Goal: Task Accomplishment & Management: Manage account settings

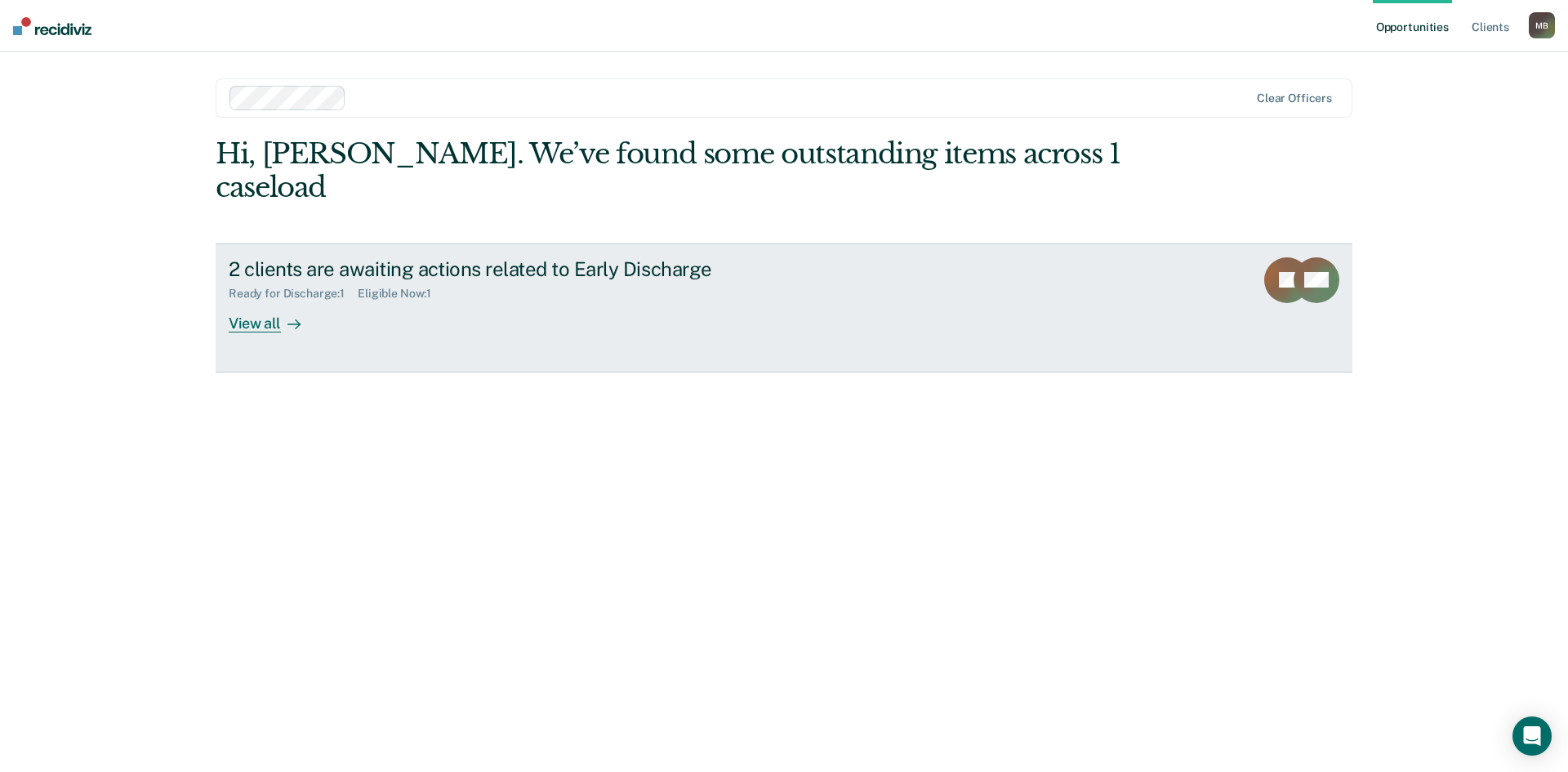
click at [281, 314] on div at bounding box center [290, 323] width 20 height 19
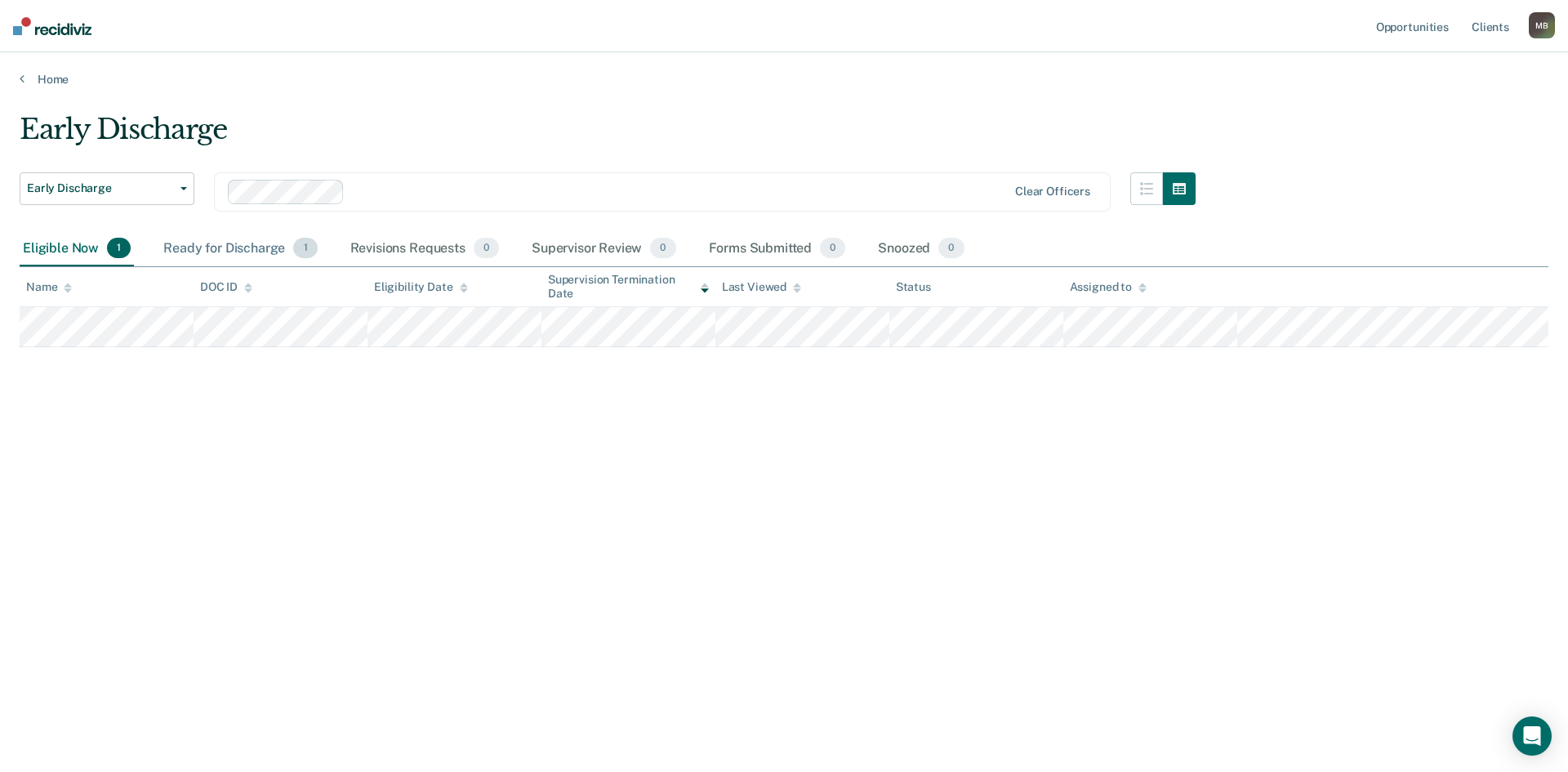
click at [192, 248] on div "Ready for Discharge 1" at bounding box center [240, 249] width 160 height 36
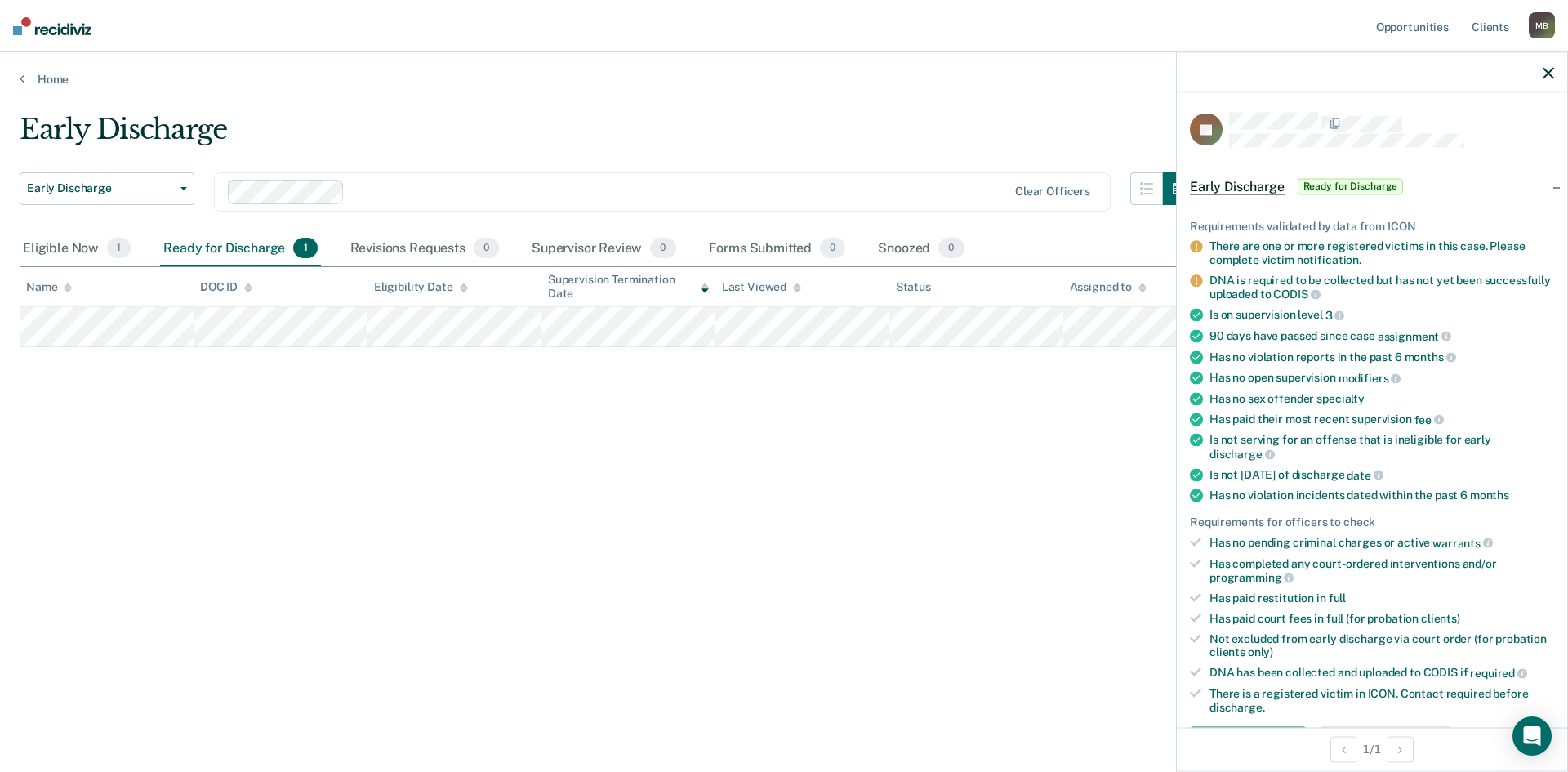
scroll to position [490, 0]
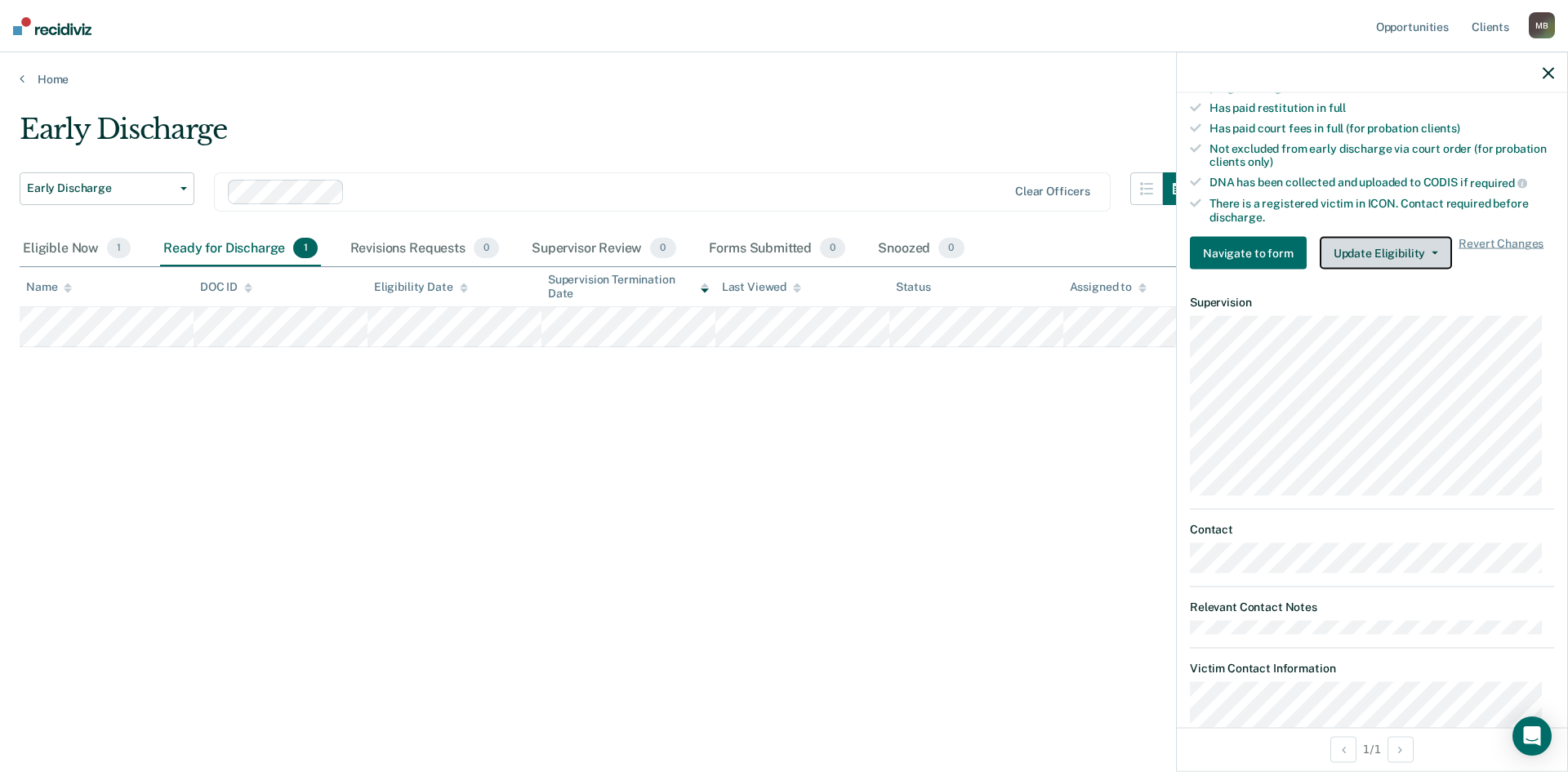
click at [1371, 256] on button "Update Eligibility" at bounding box center [1386, 254] width 132 height 33
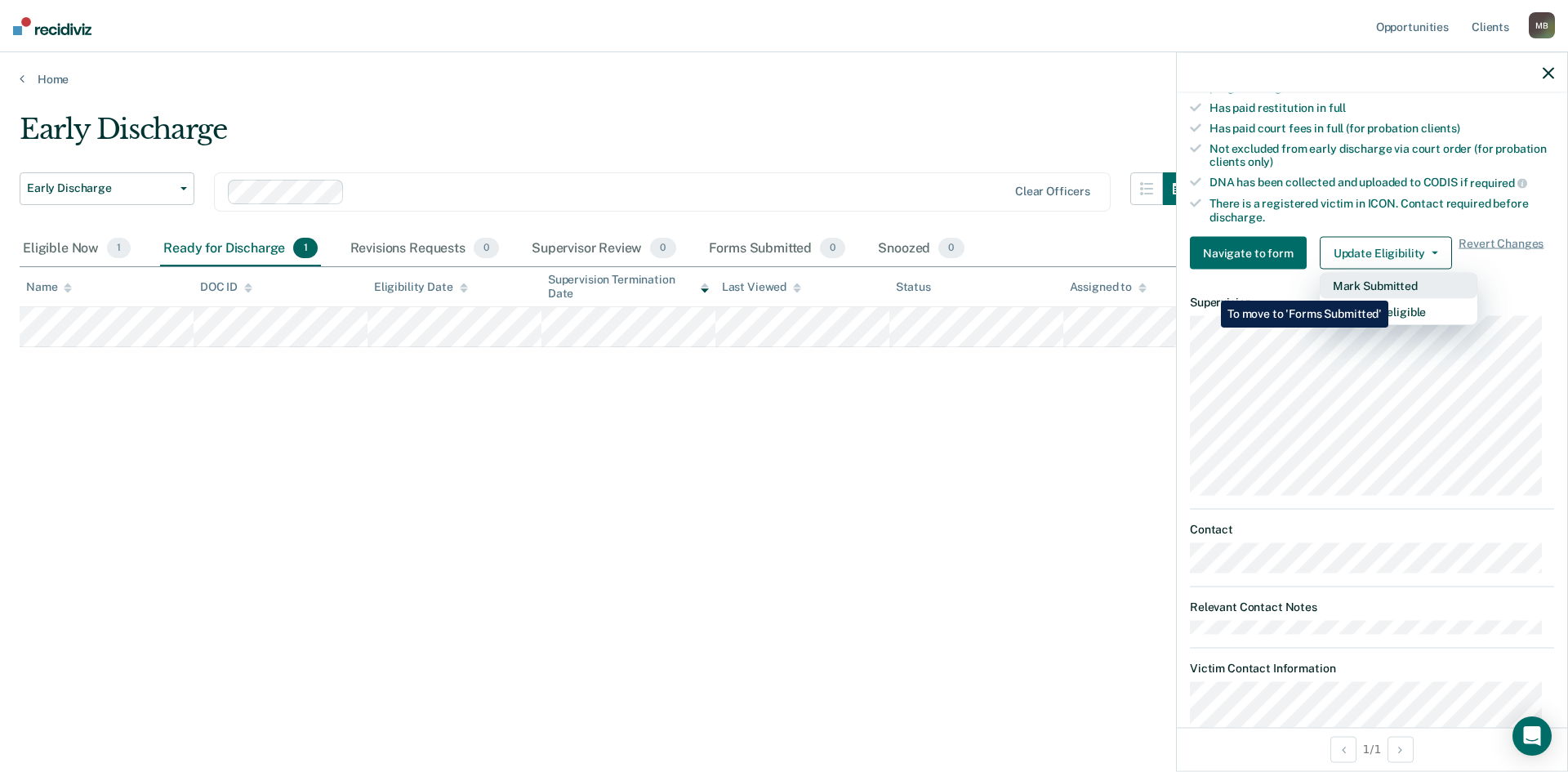
click at [1393, 289] on button "Mark Submitted" at bounding box center [1398, 285] width 157 height 26
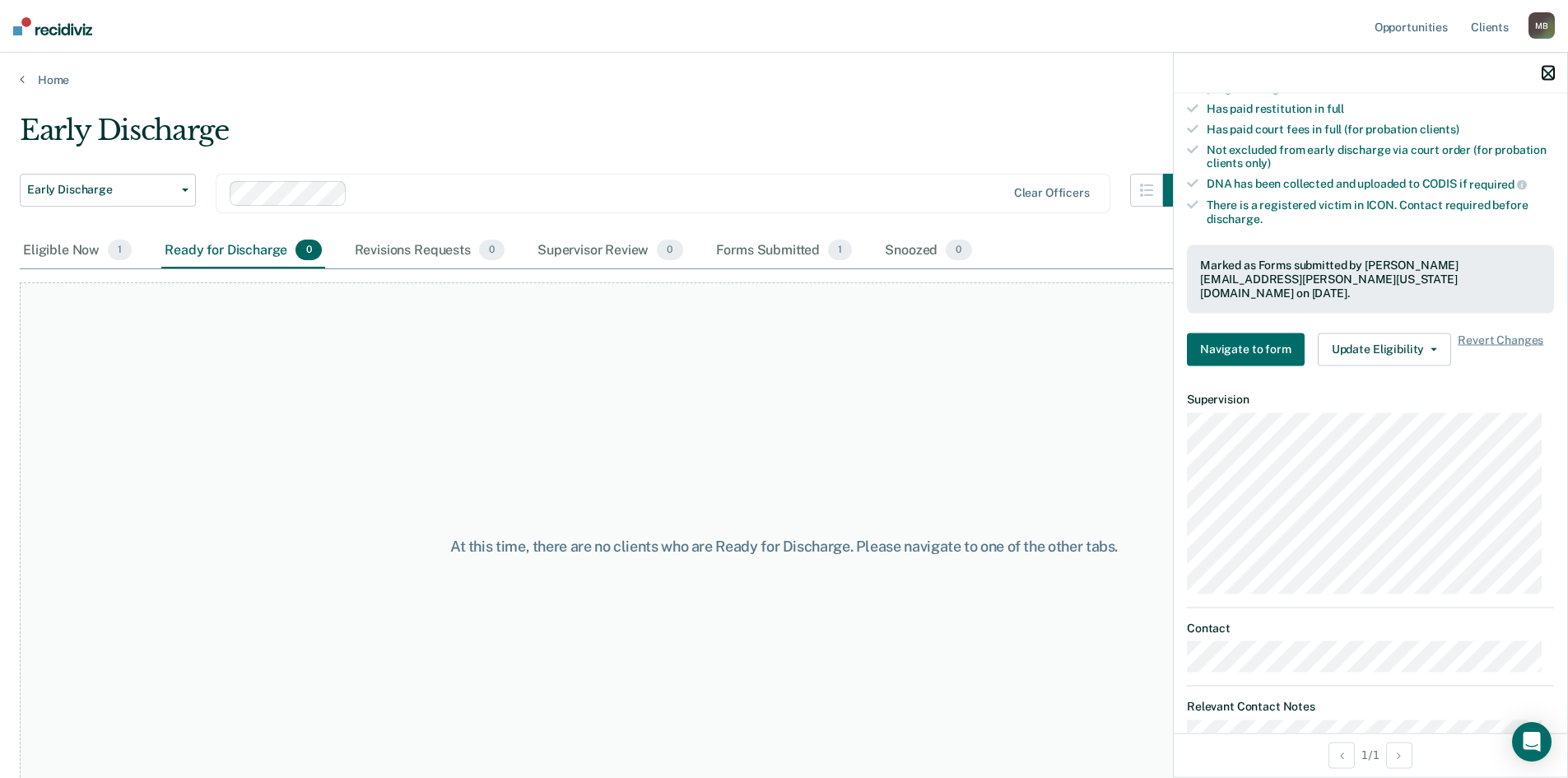
click at [1546, 76] on icon "button" at bounding box center [1547, 73] width 11 height 11
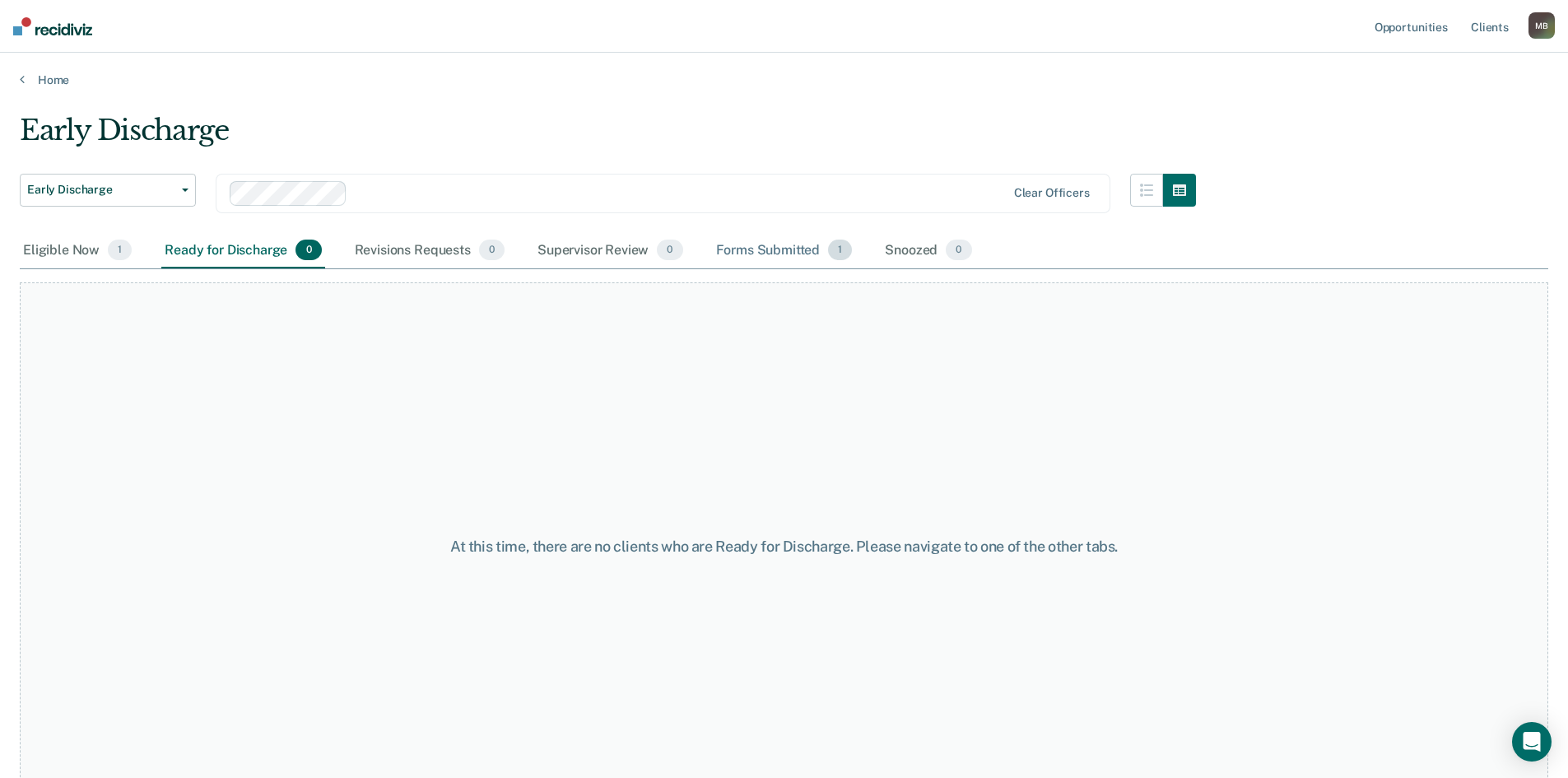
click at [785, 253] on div "Forms Submitted 1" at bounding box center [784, 251] width 143 height 36
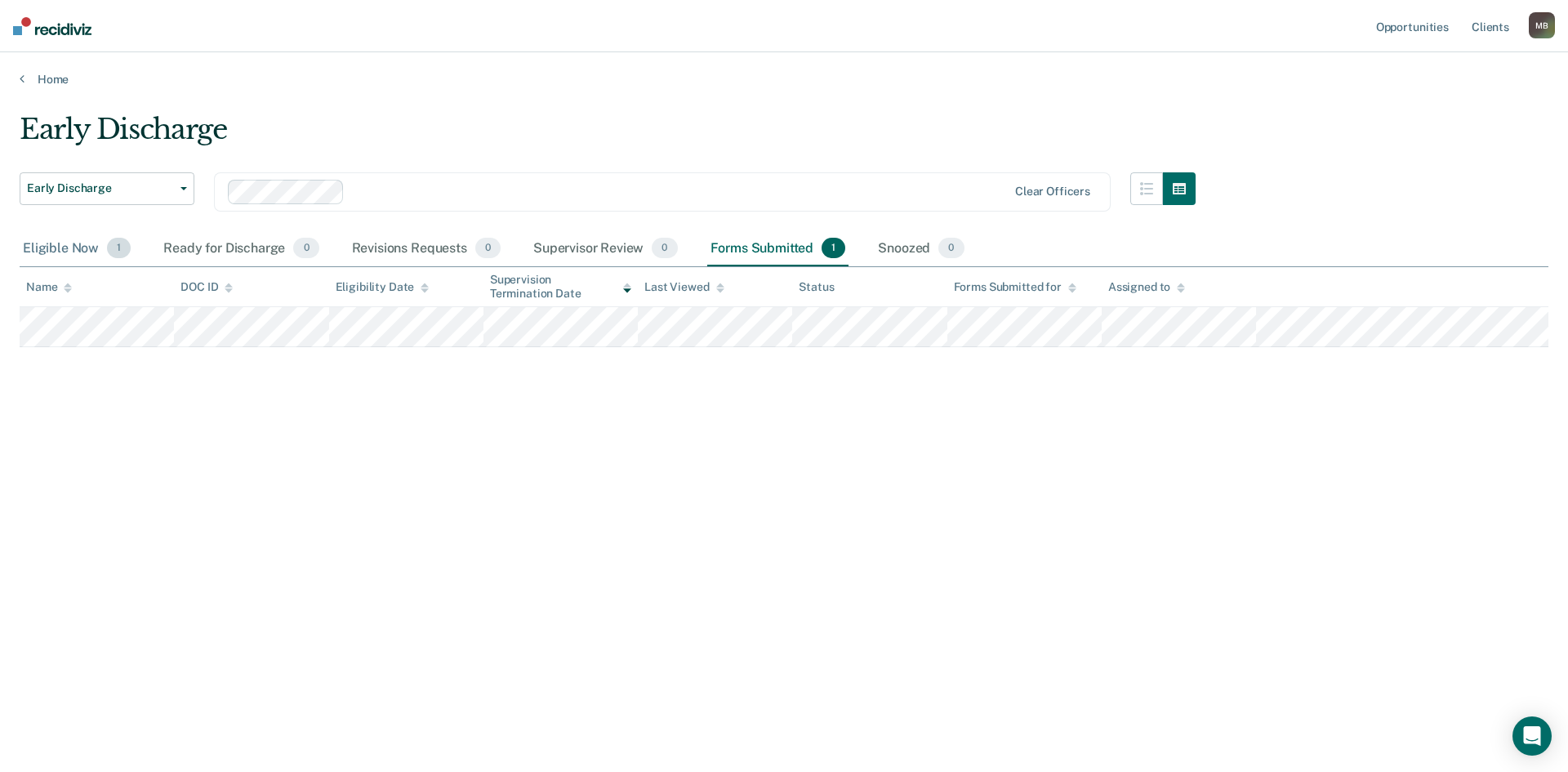
click at [81, 251] on div "Eligible Now 1" at bounding box center [76, 249] width 114 height 36
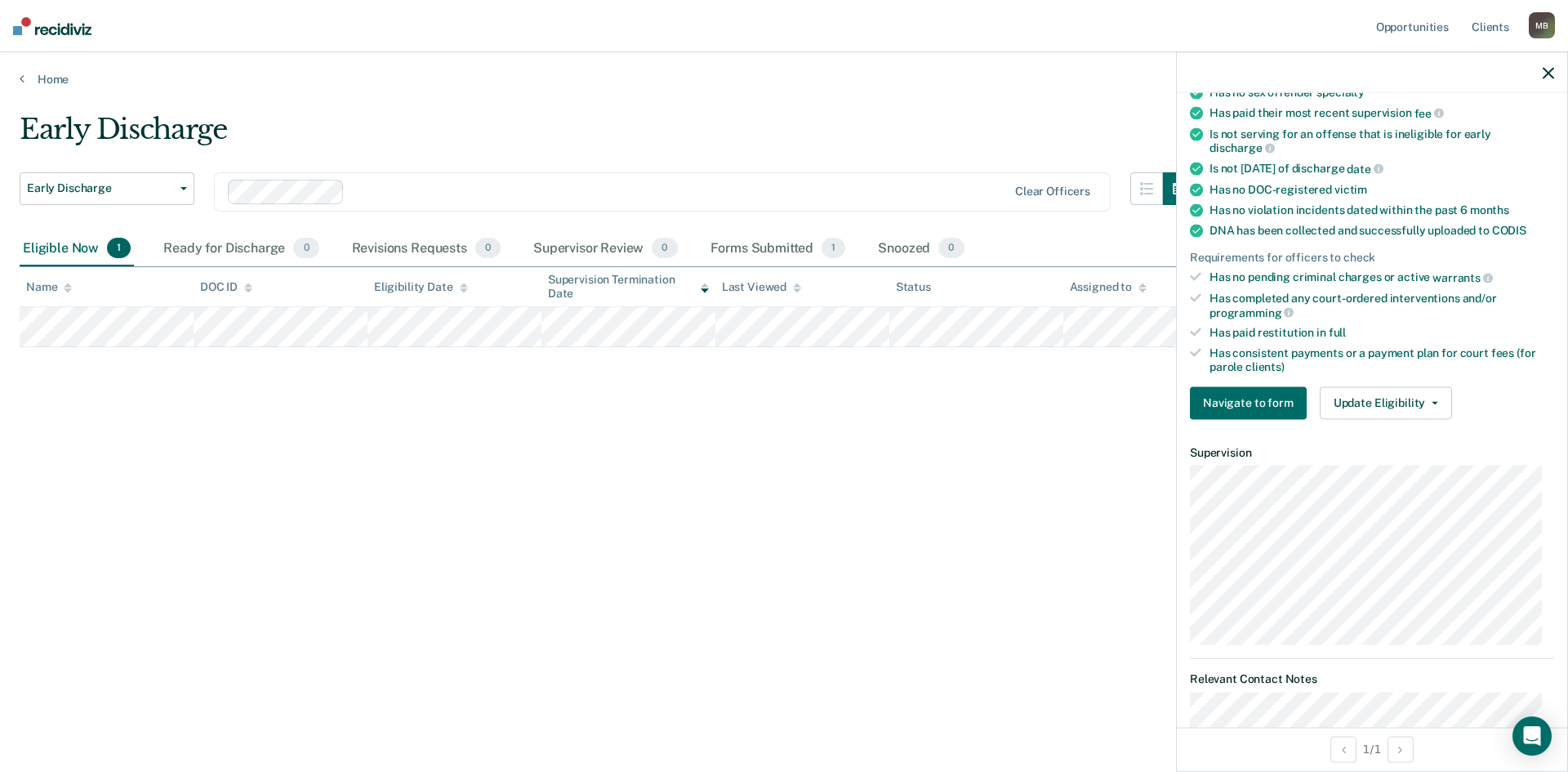
scroll to position [327, 0]
click at [1364, 399] on button "Update Eligibility" at bounding box center [1386, 402] width 132 height 33
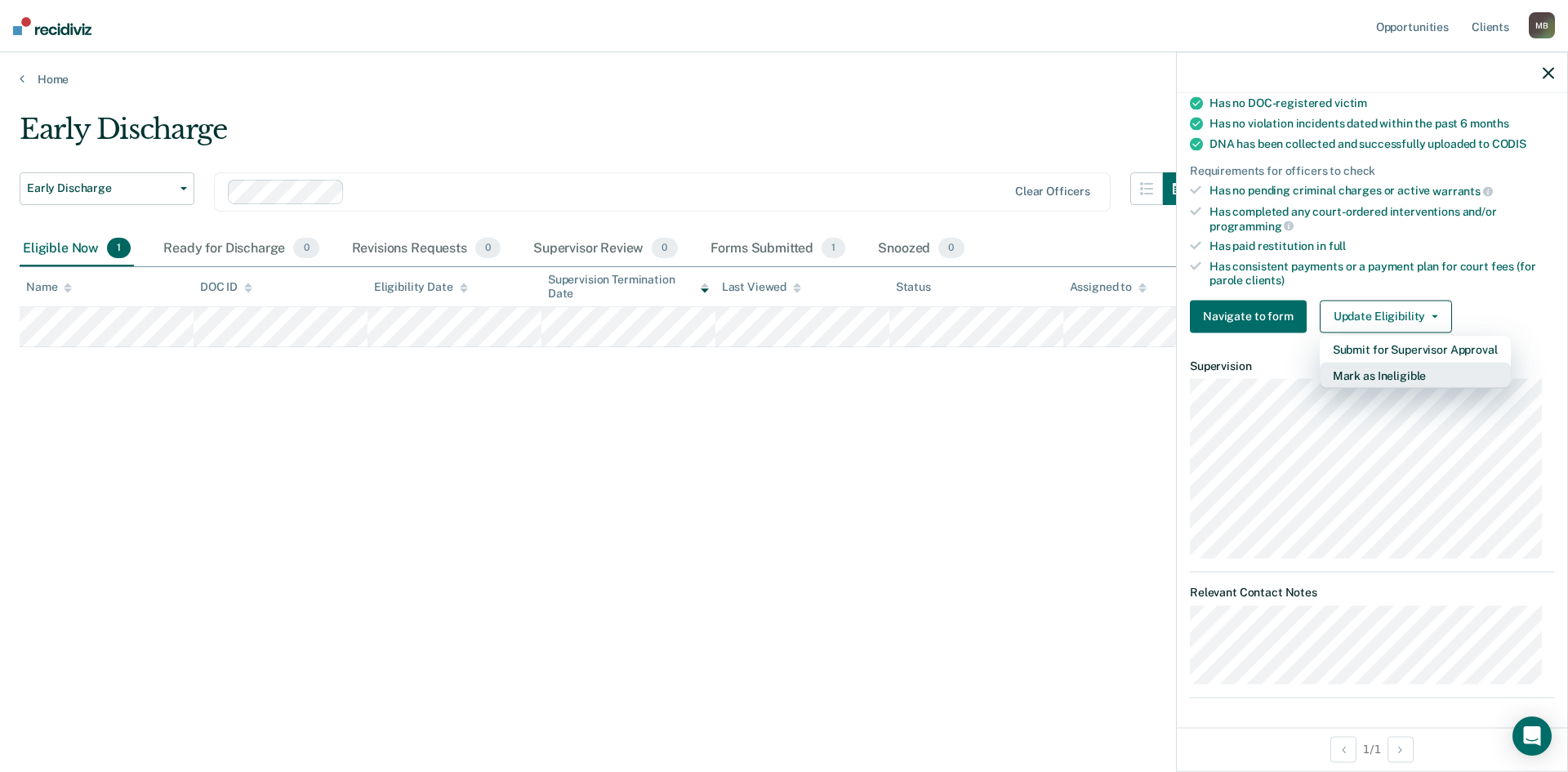
scroll to position [414, 0]
click at [1398, 372] on button "Mark as Ineligible" at bounding box center [1415, 373] width 191 height 26
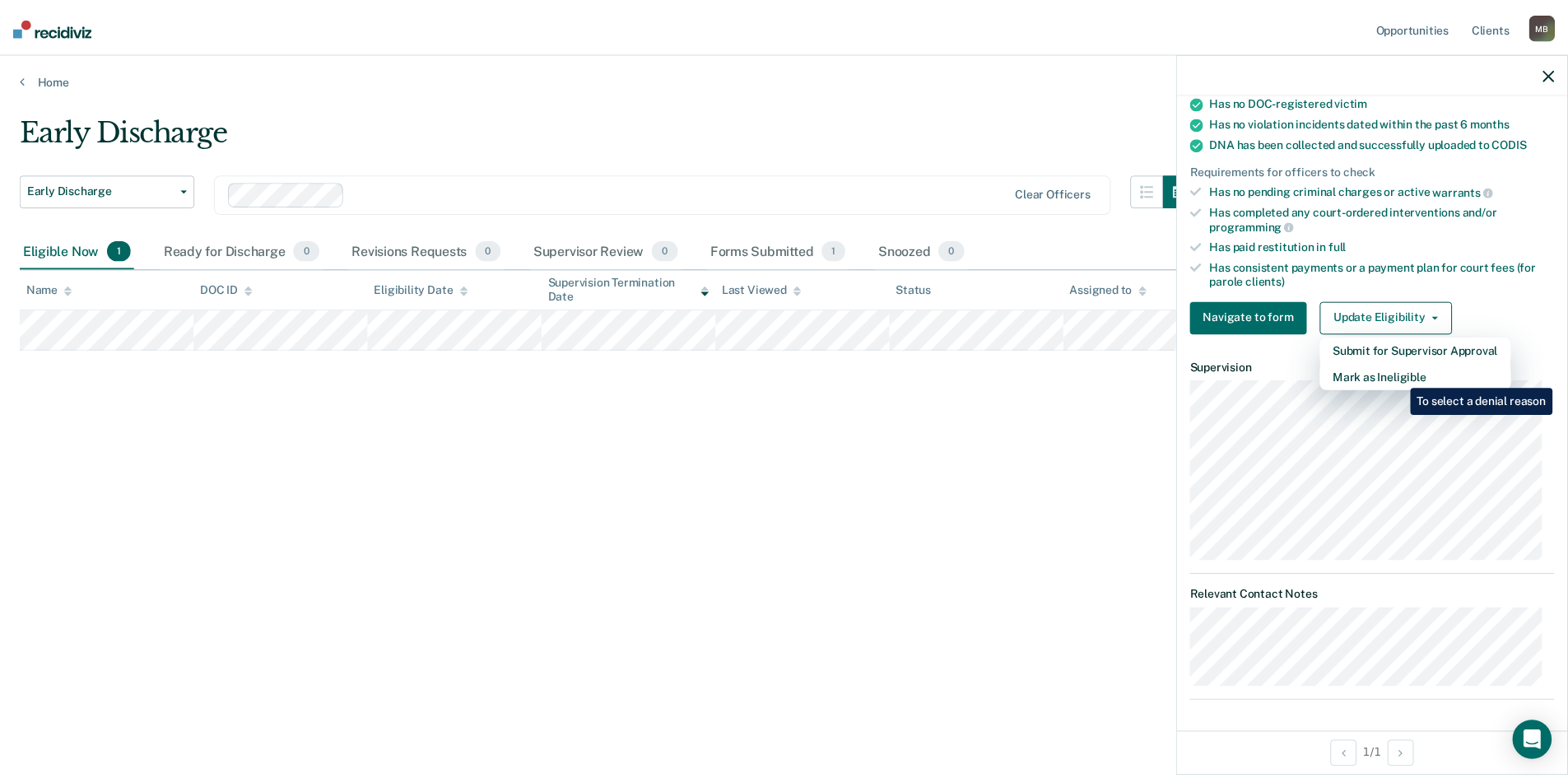
scroll to position [48, 0]
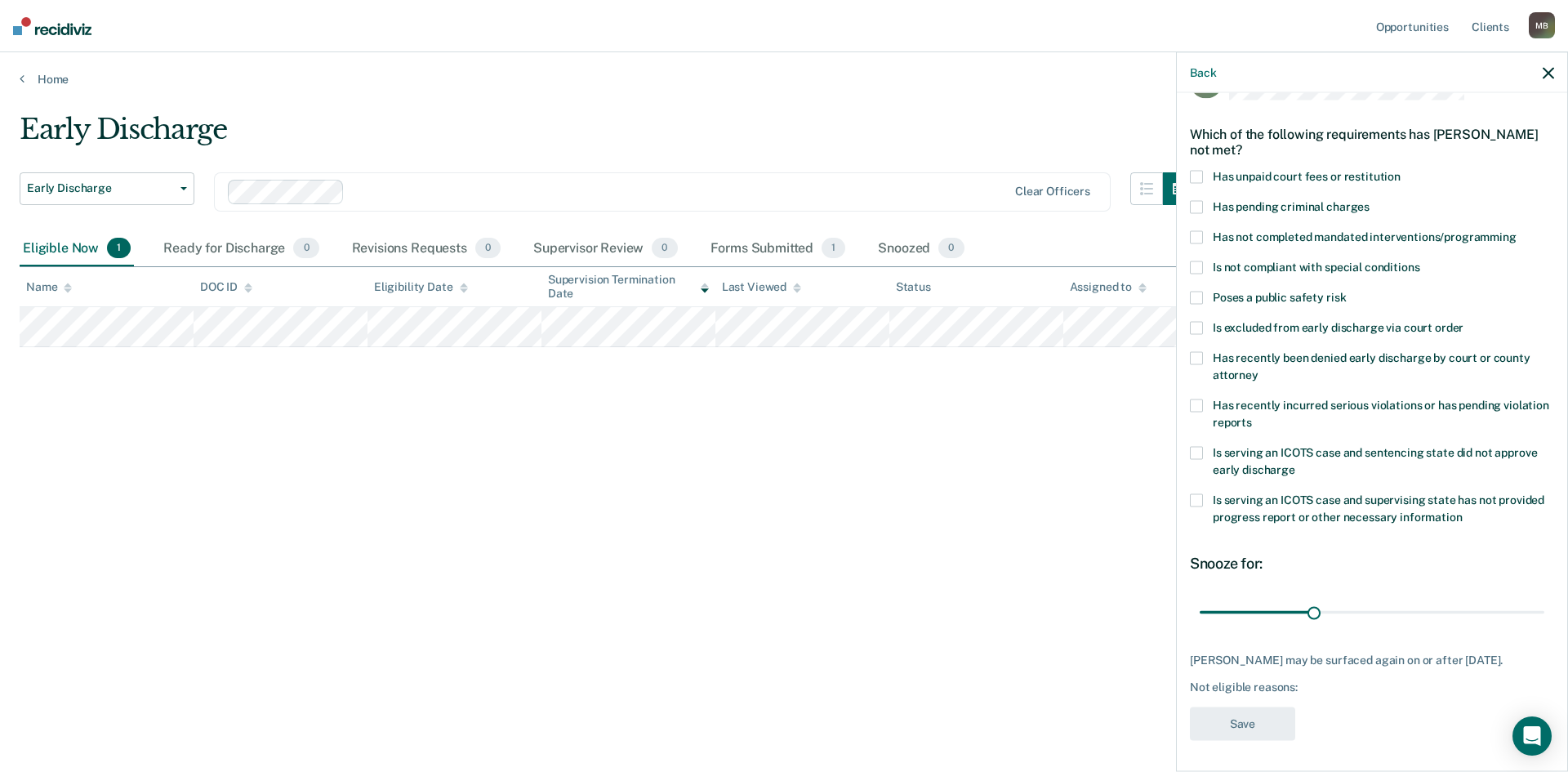
click at [1231, 241] on span "Has not completed mandated interventions/programming" at bounding box center [1364, 236] width 304 height 13
click at [1516, 230] on input "Has not completed mandated interventions/programming" at bounding box center [1516, 230] width 0 height 0
click at [1223, 726] on button "Save" at bounding box center [1242, 723] width 106 height 34
